Goal: Task Accomplishment & Management: Complete application form

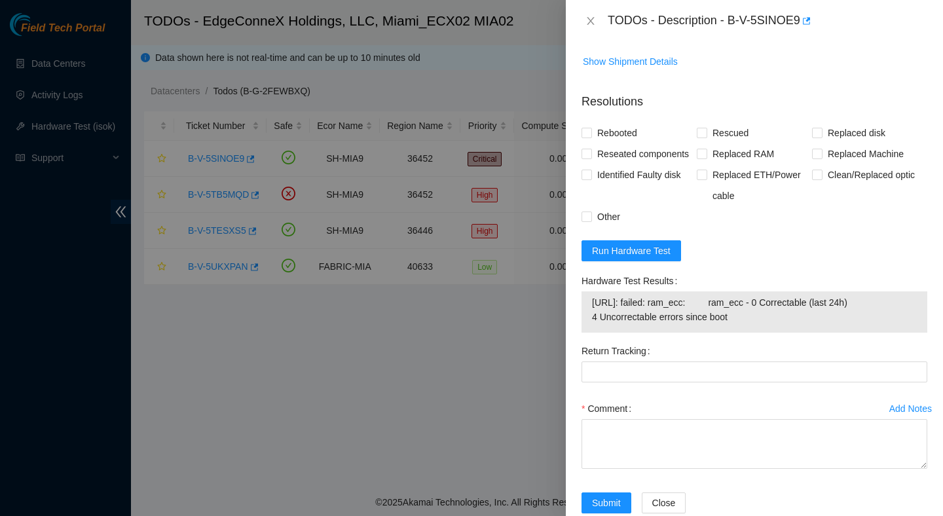
scroll to position [1148, 0]
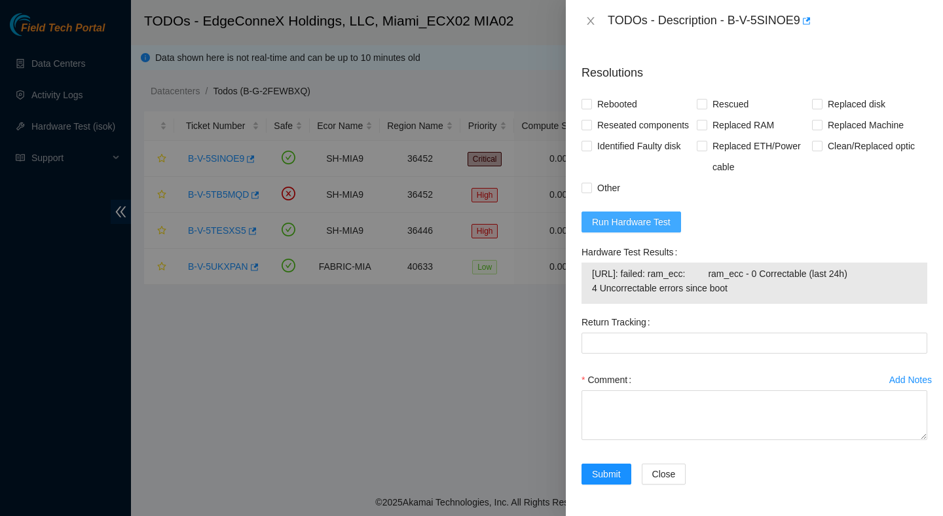
click at [667, 215] on span "Run Hardware Test" at bounding box center [631, 222] width 79 height 14
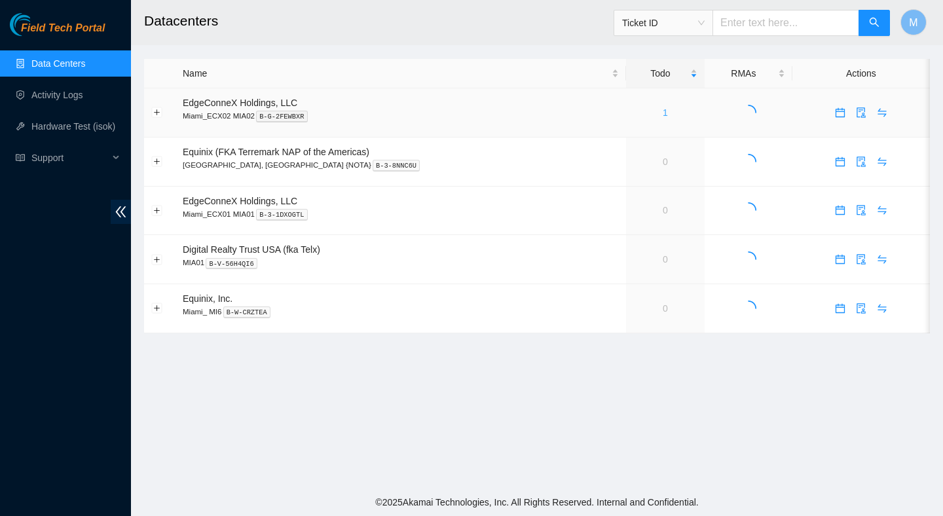
click at [663, 113] on link "1" at bounding box center [665, 112] width 5 height 10
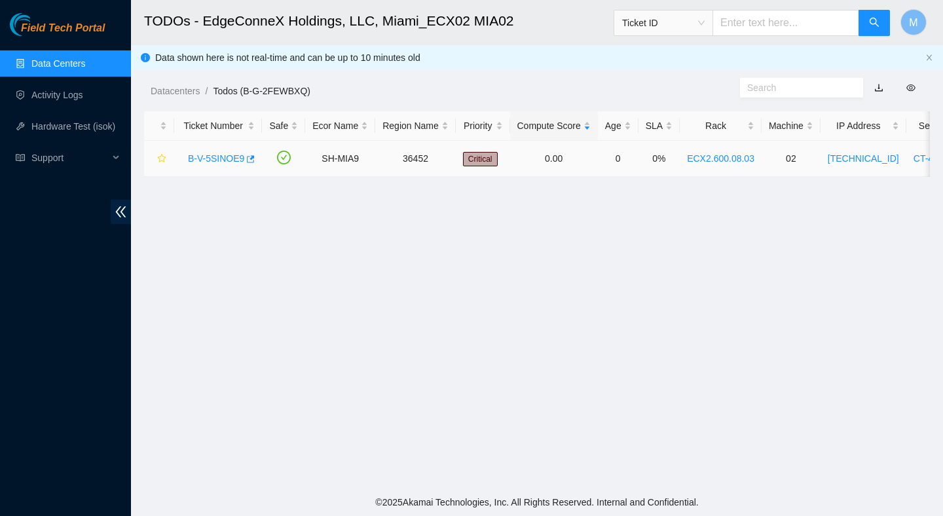
click at [238, 157] on link "B-V-5SINOE9" at bounding box center [216, 158] width 56 height 10
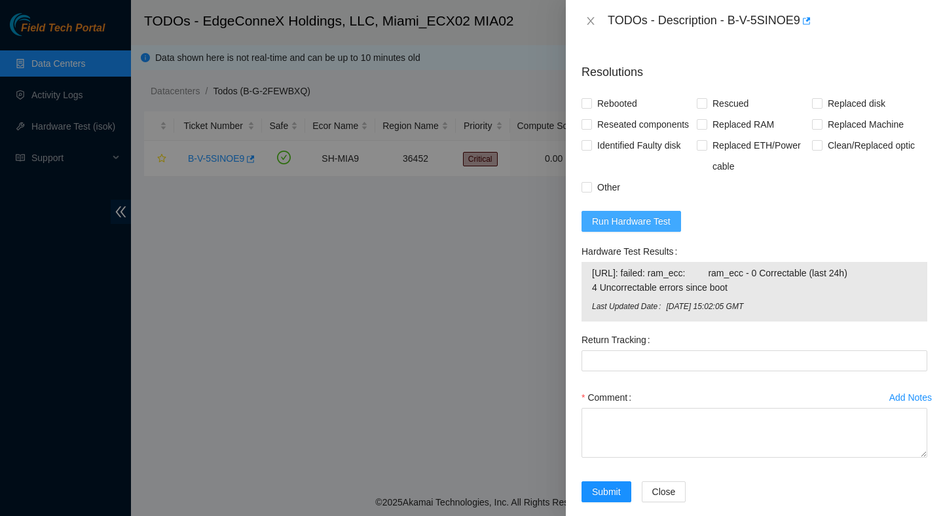
click at [665, 229] on span "Run Hardware Test" at bounding box center [631, 221] width 79 height 14
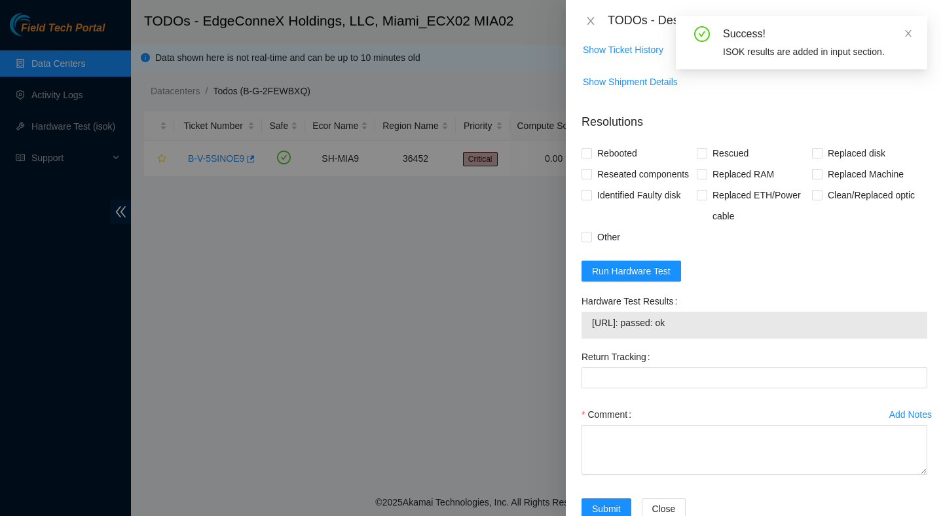
scroll to position [1128, 0]
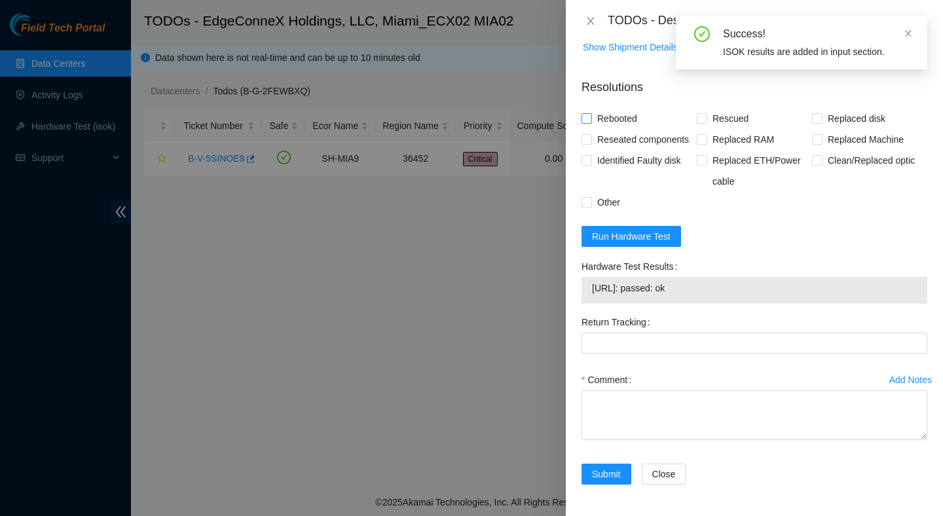
click at [616, 108] on span "Rebooted" at bounding box center [617, 118] width 50 height 21
click at [591, 113] on input "Rebooted" at bounding box center [586, 117] width 9 height 9
checkbox input "true"
click at [738, 109] on span "Rescued" at bounding box center [730, 118] width 47 height 21
click at [706, 113] on input "Rescued" at bounding box center [701, 117] width 9 height 9
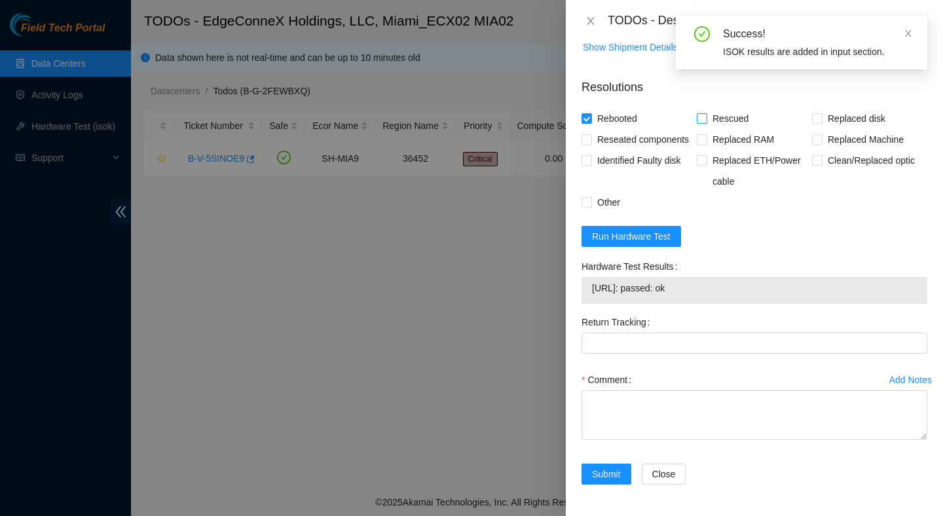
checkbox input "true"
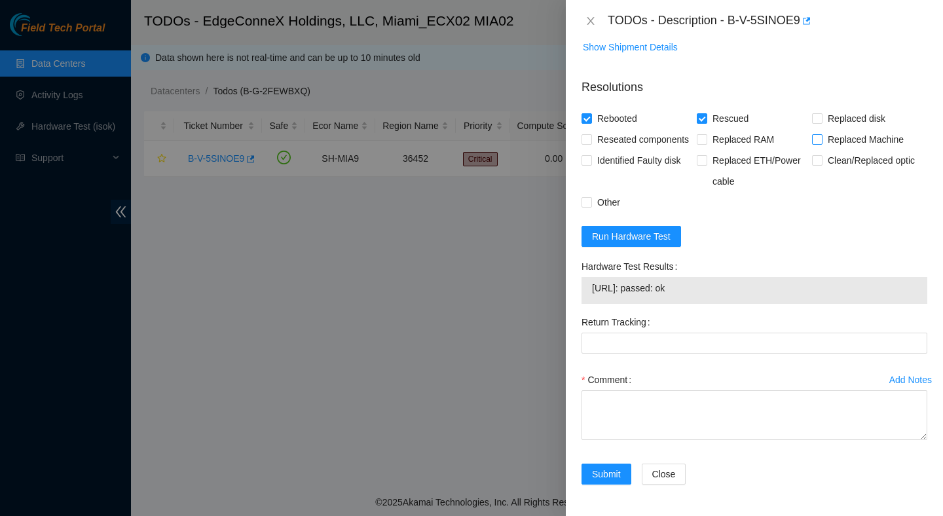
click at [850, 129] on span "Replaced Machine" at bounding box center [866, 139] width 86 height 21
click at [821, 134] on input "Replaced Machine" at bounding box center [816, 138] width 9 height 9
checkbox input "true"
click at [630, 129] on span "Reseated components" at bounding box center [643, 139] width 102 height 21
click at [591, 134] on input "Reseated components" at bounding box center [586, 138] width 9 height 9
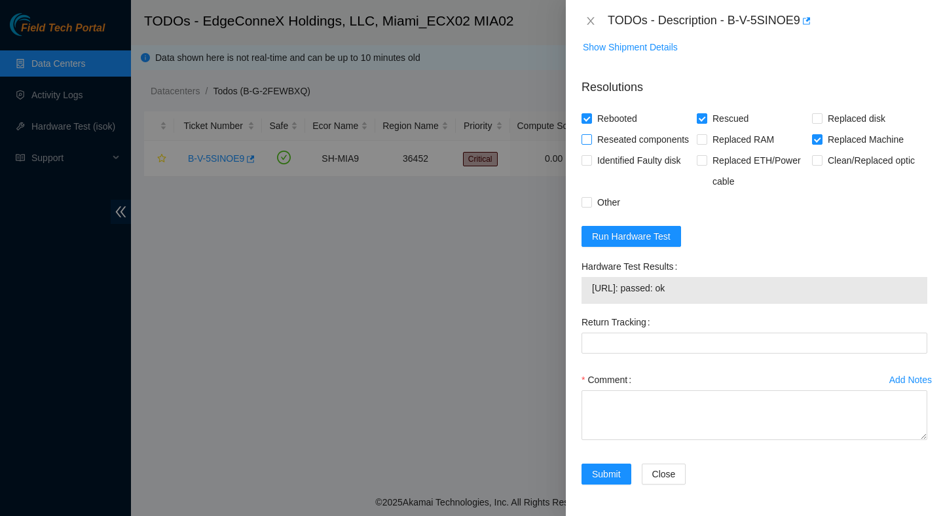
checkbox input "true"
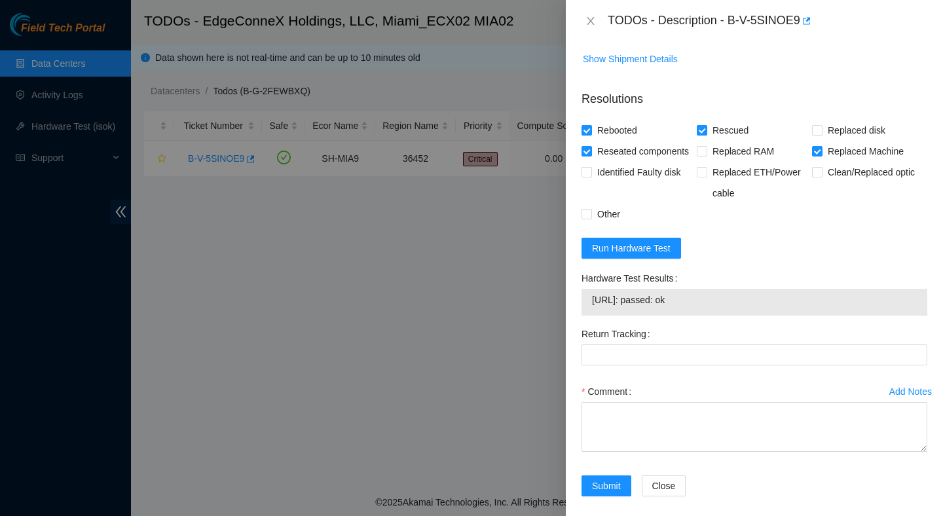
scroll to position [1107, 0]
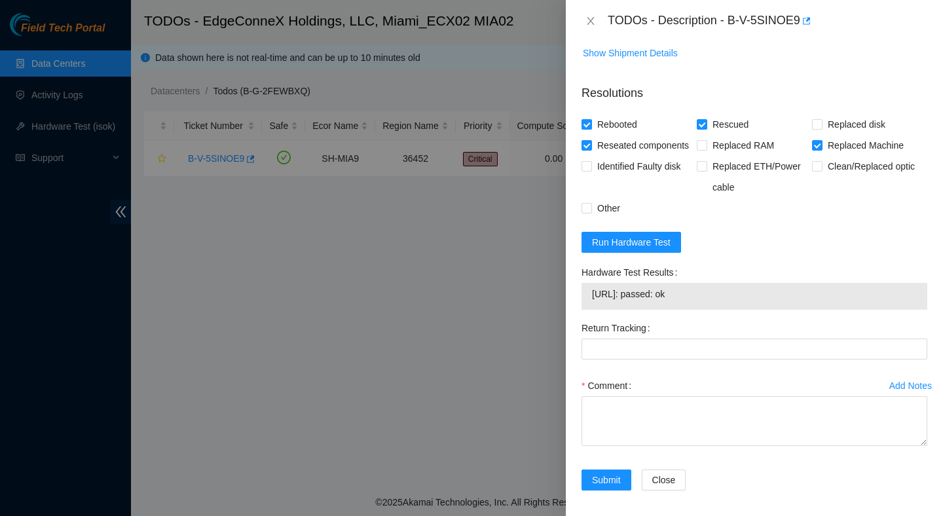
drag, startPoint x: 721, startPoint y: 314, endPoint x: 575, endPoint y: 311, distance: 146.1
click at [575, 312] on div "Problem Type Hardware Rack Number ECX2.600.08.03 Machine Number 02 Serial Numbe…" at bounding box center [754, 279] width 377 height 474
copy tbody "23.210.25.39: passed: ok"
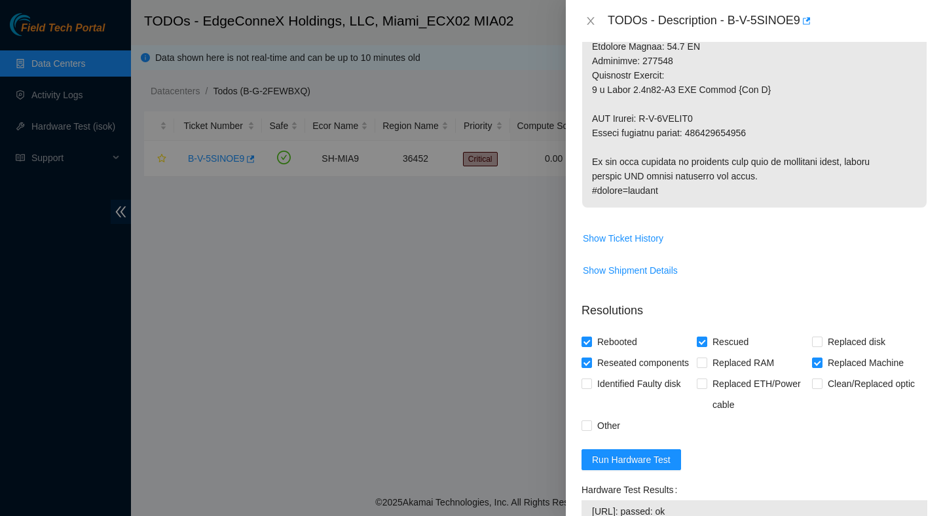
scroll to position [901, 0]
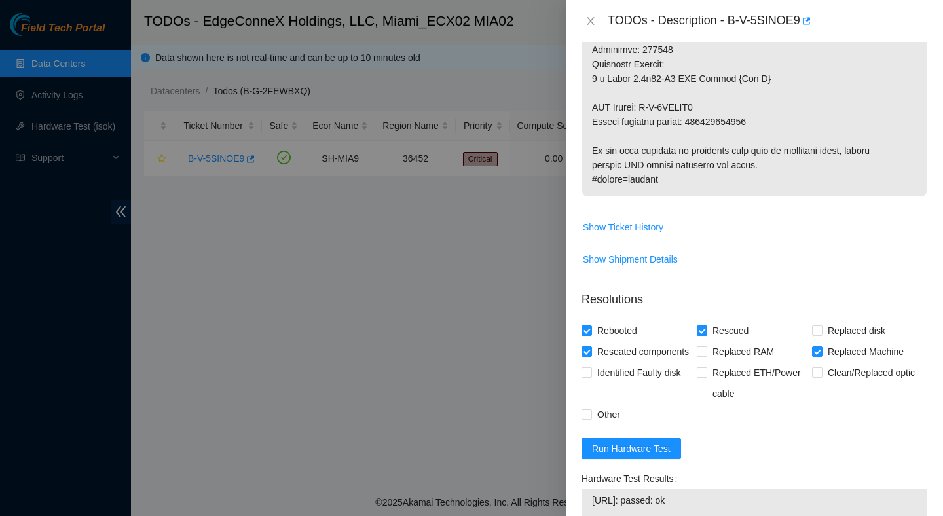
copy p "414739614547"
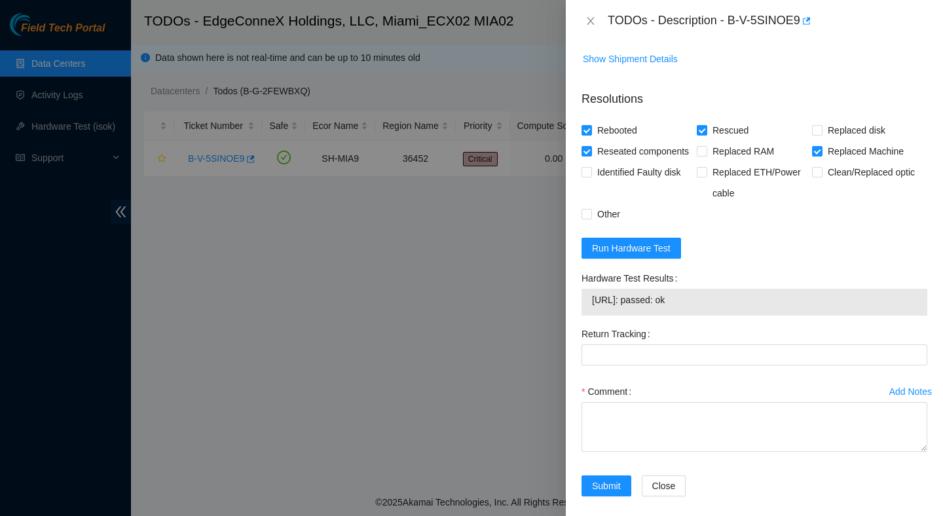
scroll to position [1134, 0]
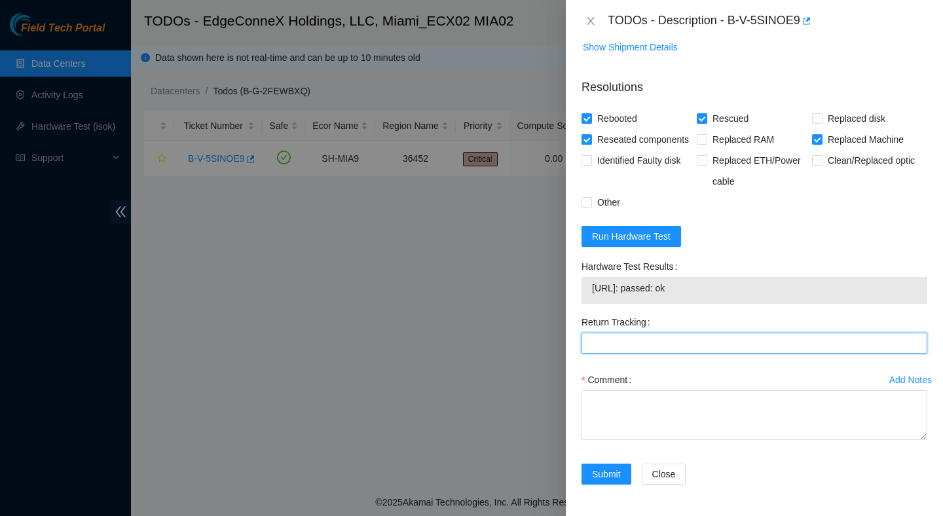
click at [673, 343] on Tracking "Return Tracking" at bounding box center [755, 343] width 346 height 21
paste Tracking "414739614547"
type Tracking "414739614547"
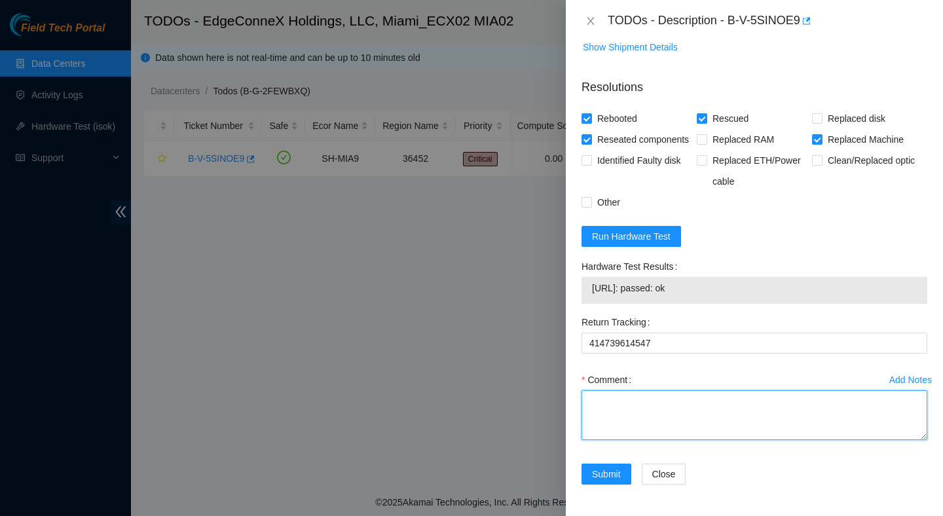
click at [713, 420] on textarea "Comment" at bounding box center [755, 415] width 346 height 50
paste textarea "Verified ticket is safe to work on : Yes NOCC Authorized: Yes Located server co…"
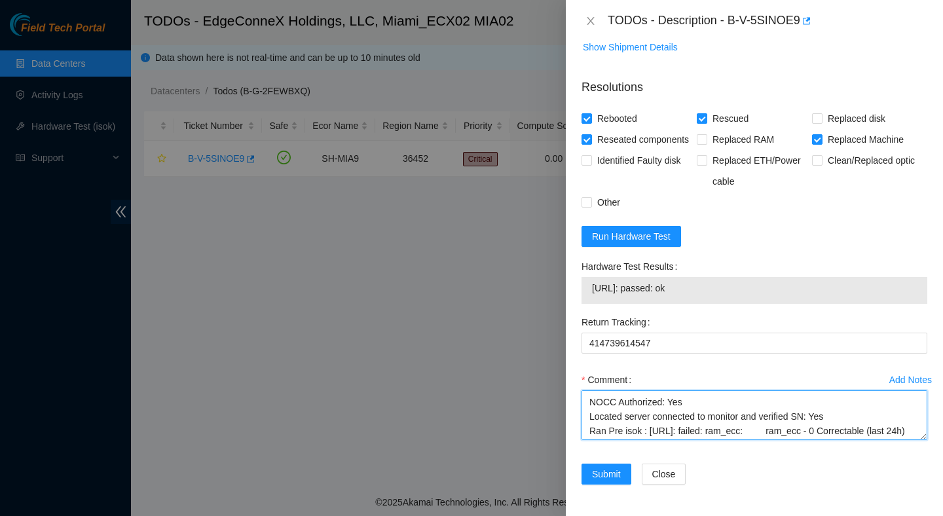
scroll to position [0, 0]
type textarea "Verified ticket is safe to work on : Yes NOCC Authorized: Yes Located server co…"
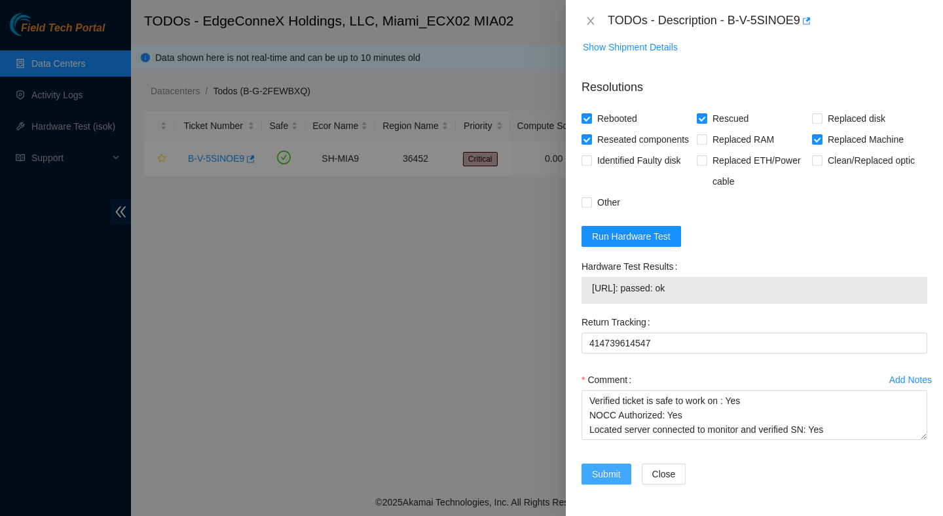
click at [609, 479] on span "Submit" at bounding box center [606, 474] width 29 height 14
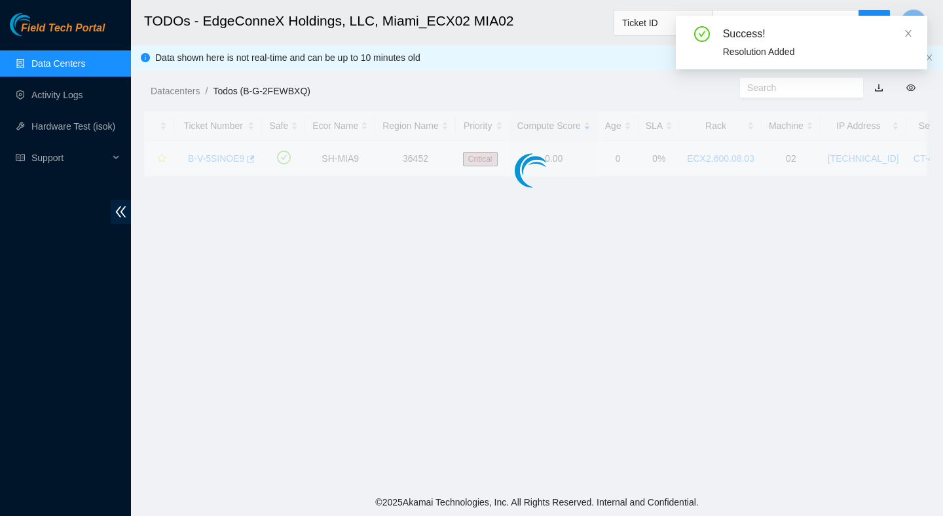
scroll to position [329, 0]
